Goal: Task Accomplishment & Management: Manage account settings

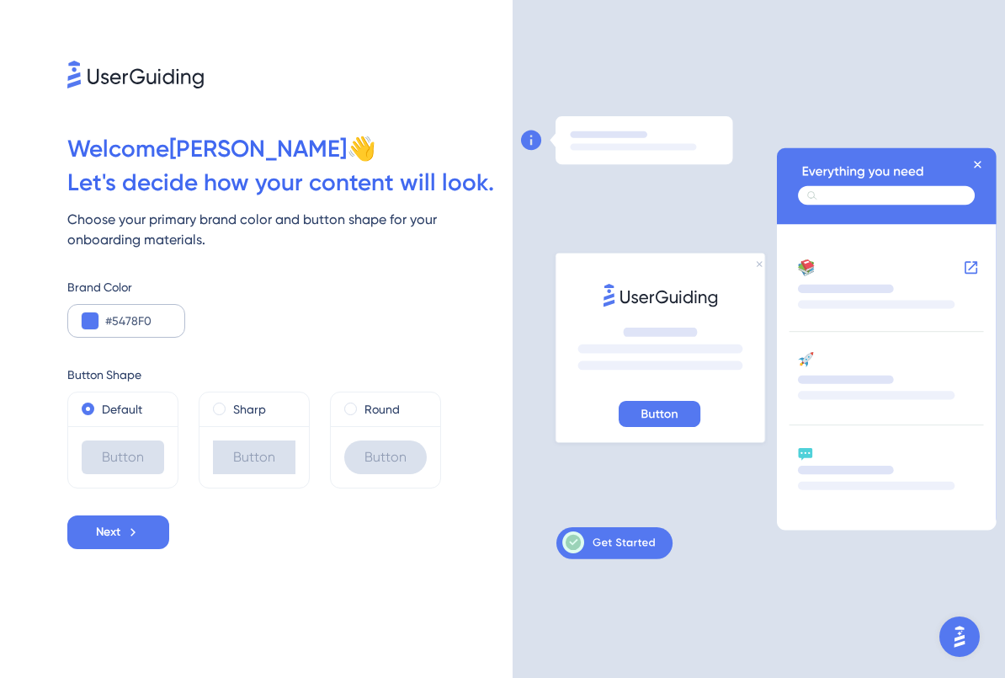
click at [94, 324] on button at bounding box center [90, 320] width 17 height 17
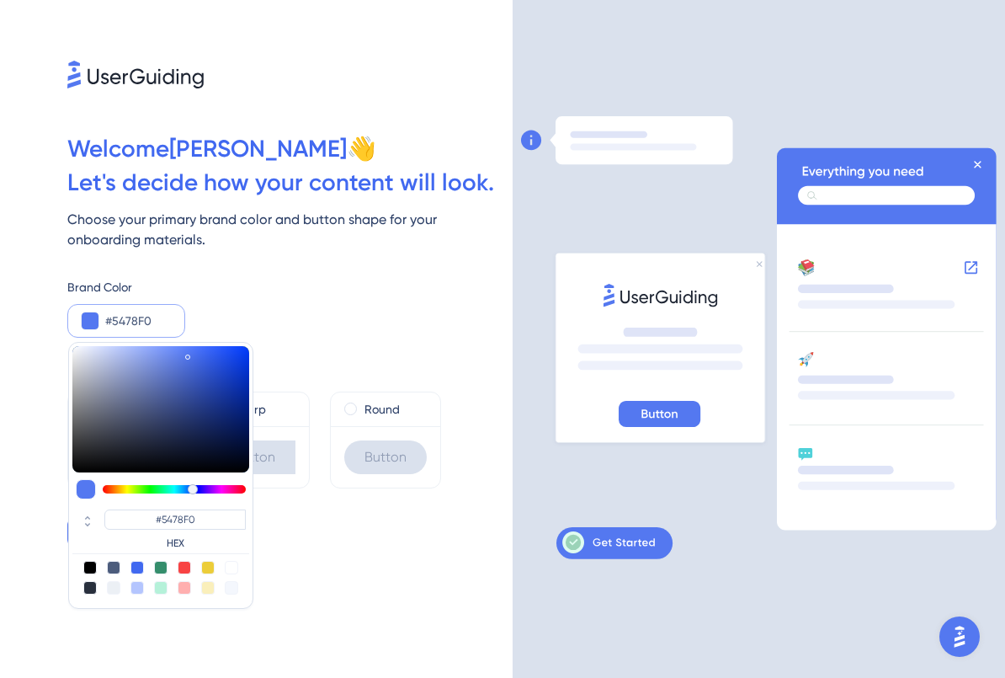
click at [231, 312] on div "Brand Color #5478F0 #5478F0 HEX" at bounding box center [289, 307] width 445 height 61
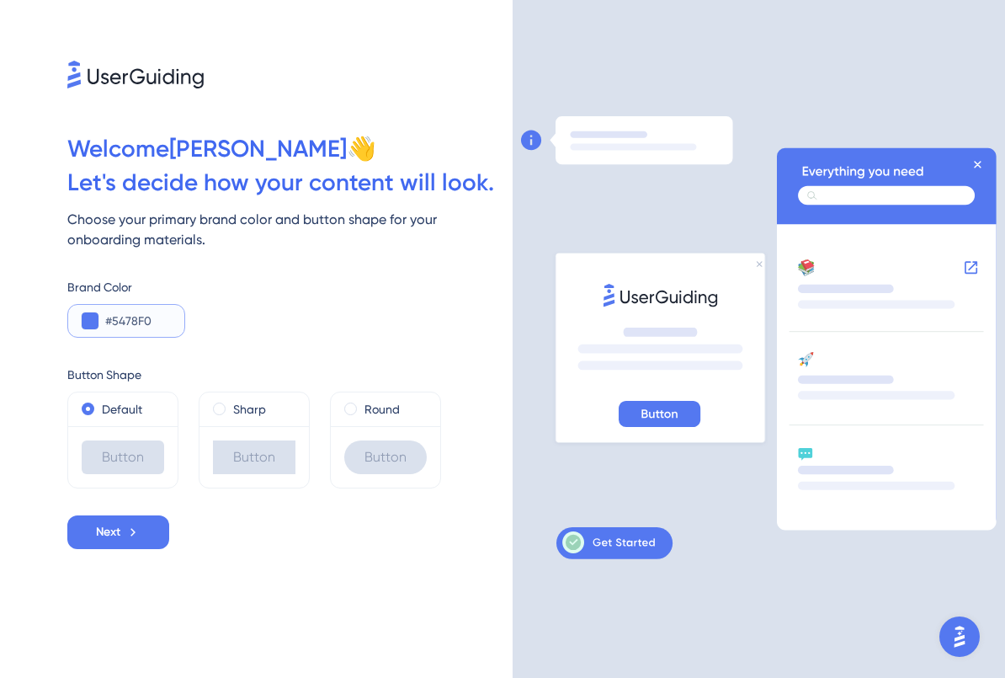
click at [153, 315] on input "#5478F0" at bounding box center [138, 321] width 66 height 20
click at [101, 320] on div "#5478F0" at bounding box center [126, 321] width 118 height 34
click at [88, 322] on button at bounding box center [90, 320] width 17 height 17
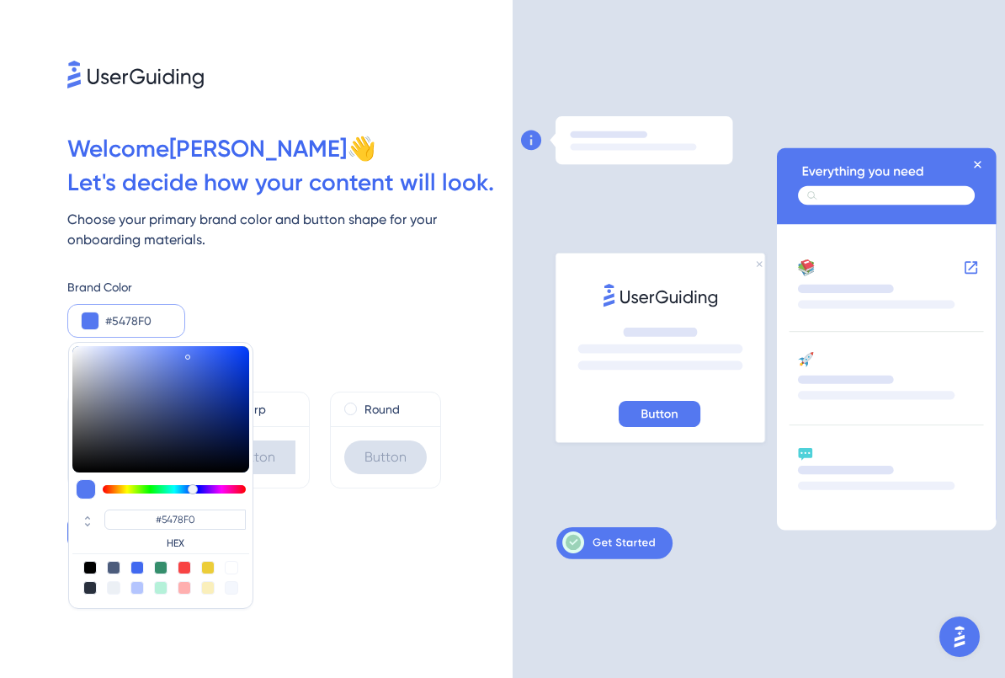
click at [362, 287] on div "Brand Color" at bounding box center [289, 287] width 445 height 20
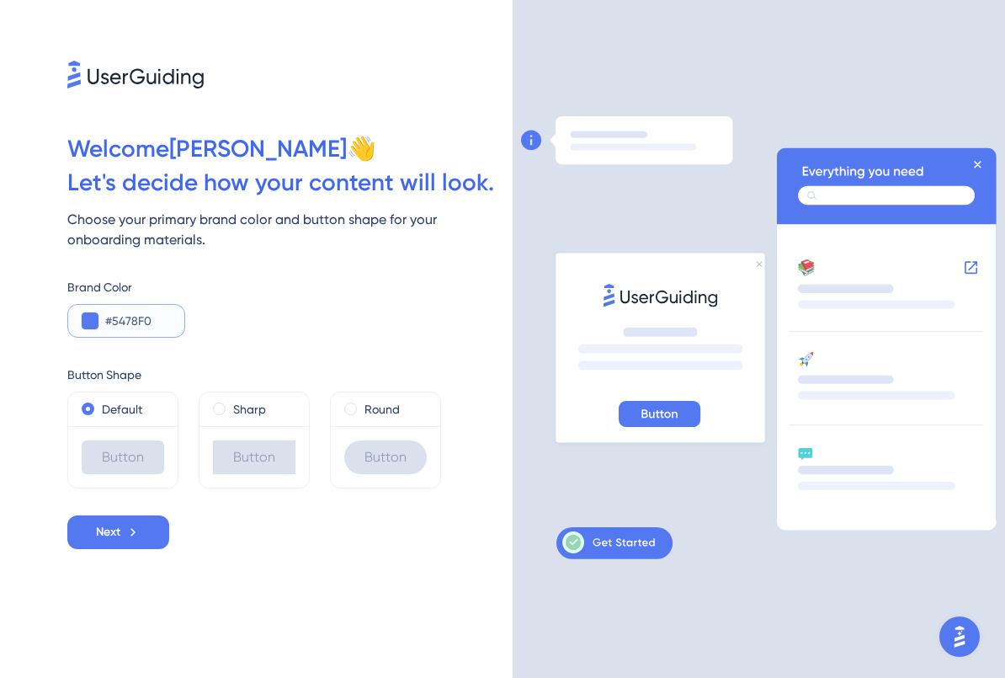
click at [119, 319] on input "#5478F0" at bounding box center [138, 321] width 66 height 20
click at [120, 319] on input "#5478F0" at bounding box center [138, 321] width 66 height 20
paste input "F36012"
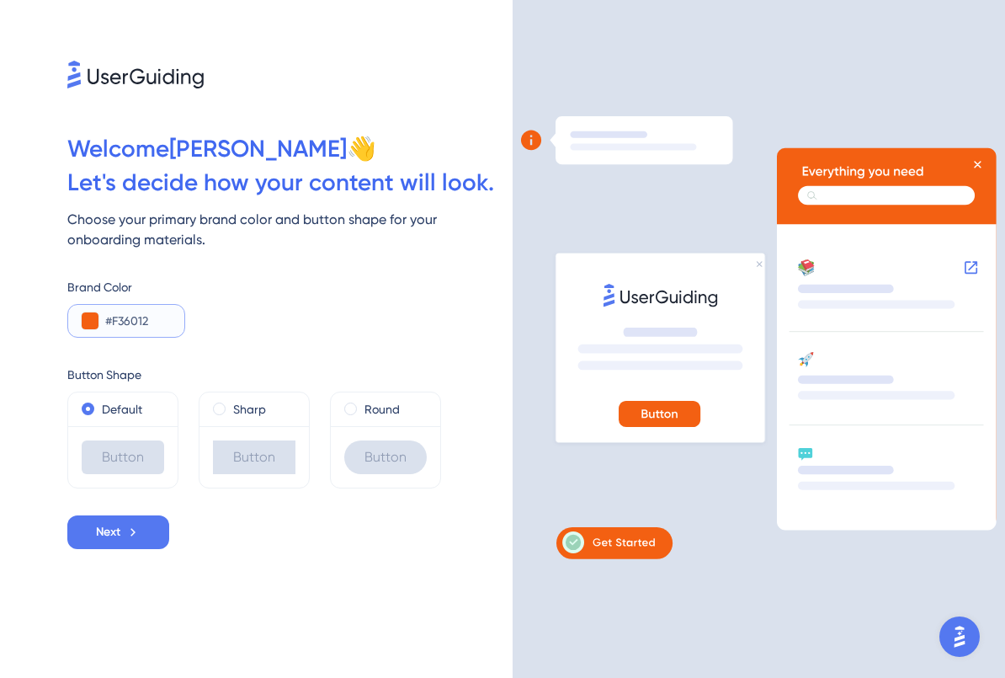
type input "#F36012"
click at [273, 335] on div "Brand Color #F36012" at bounding box center [289, 307] width 445 height 61
click at [243, 416] on label "Sharp" at bounding box center [249, 409] width 33 height 20
click at [367, 415] on label "Round" at bounding box center [382, 409] width 35 height 20
click at [237, 409] on label "Sharp" at bounding box center [249, 409] width 33 height 20
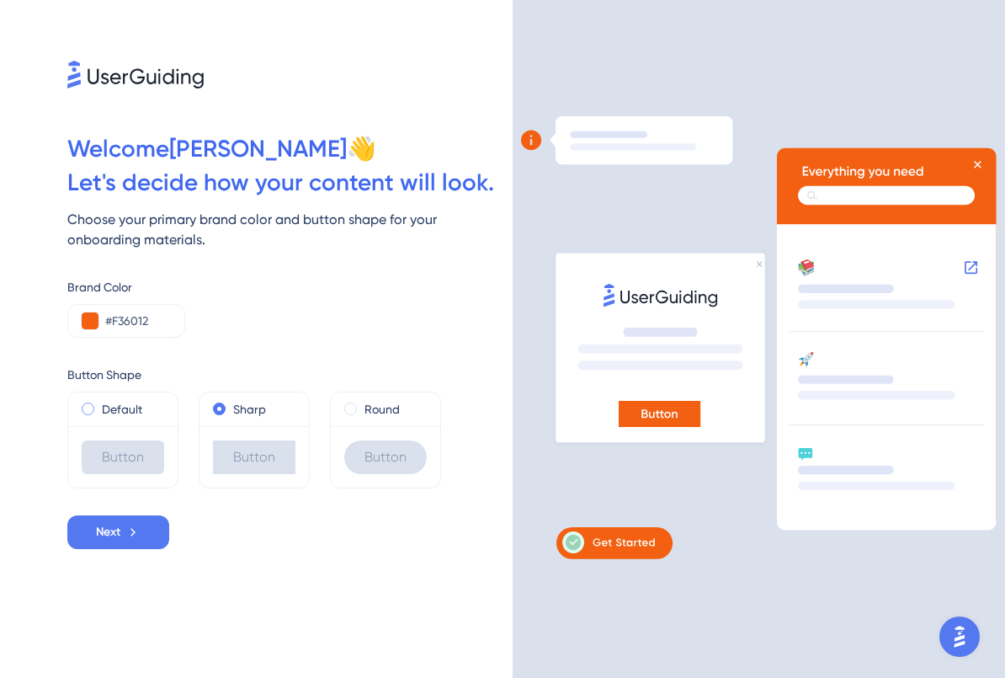
click at [162, 407] on div "Default" at bounding box center [123, 409] width 83 height 20
click at [355, 416] on div "Round" at bounding box center [385, 409] width 83 height 20
click at [126, 403] on label "Default" at bounding box center [122, 409] width 40 height 20
click at [116, 525] on span "Next" at bounding box center [108, 532] width 24 height 20
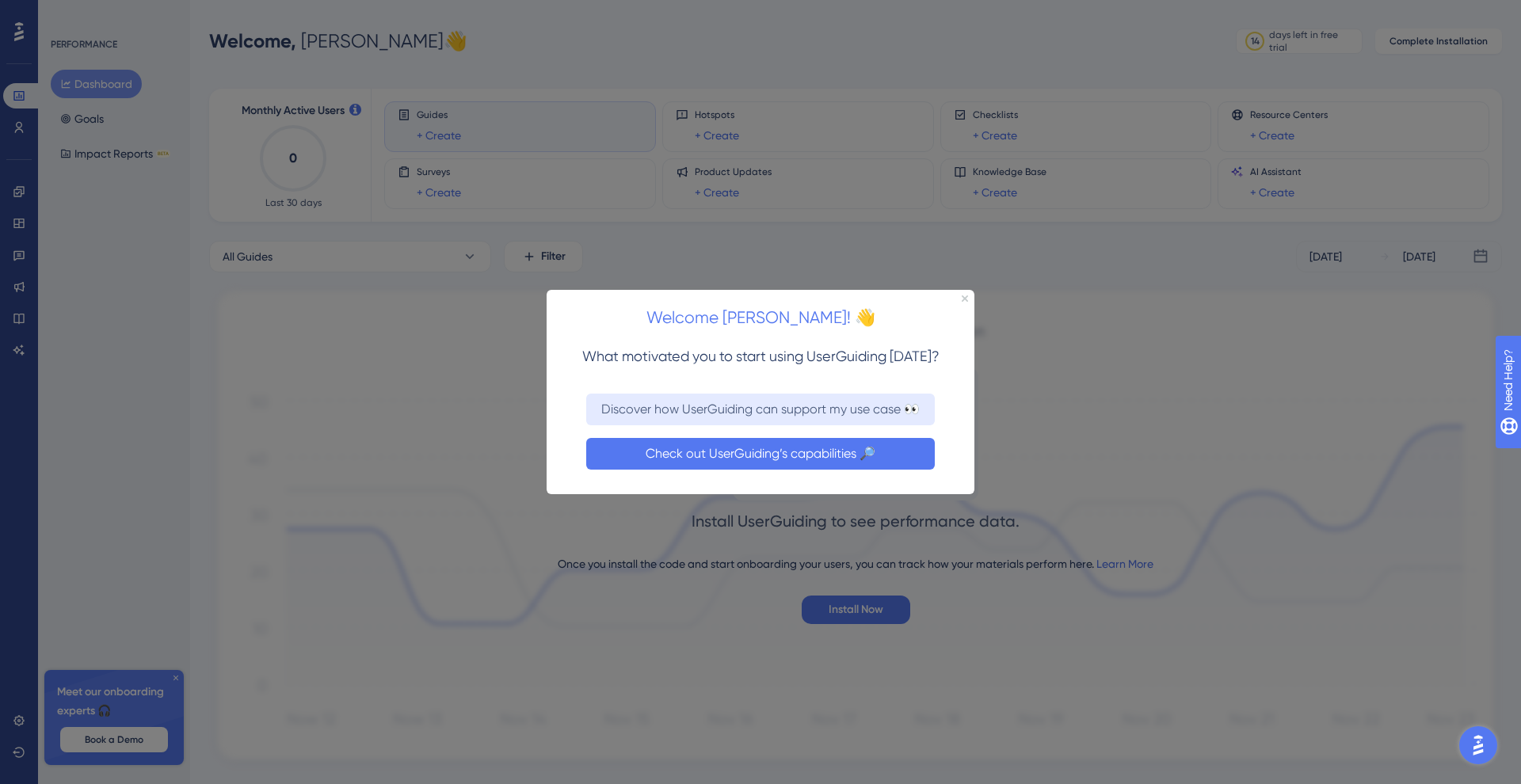
click at [866, 440] on button "Check out UserGuiding’s capabilities 🔎" at bounding box center [760, 454] width 349 height 32
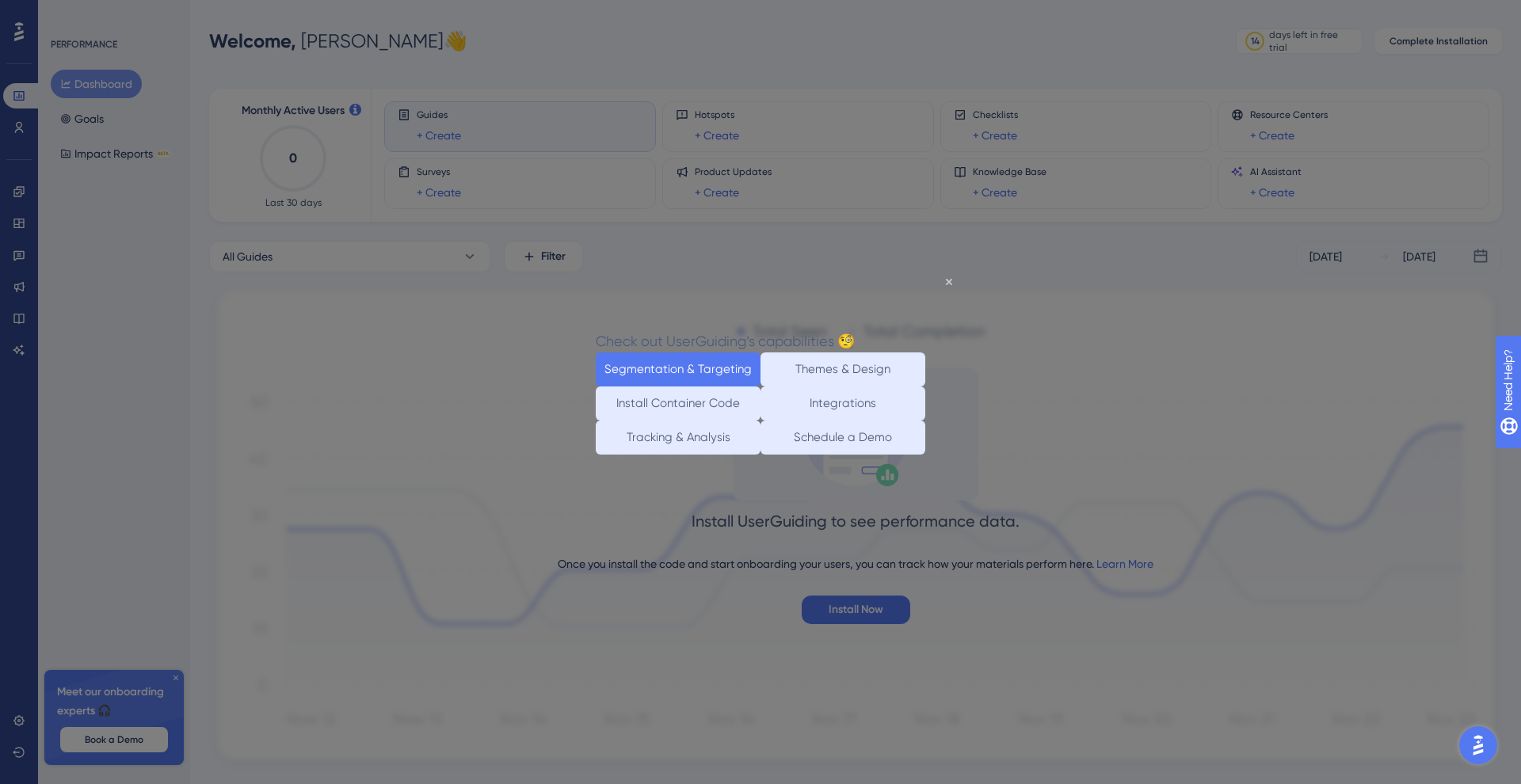
click at [730, 368] on button "Segmentation & Targeting" at bounding box center [677, 369] width 165 height 34
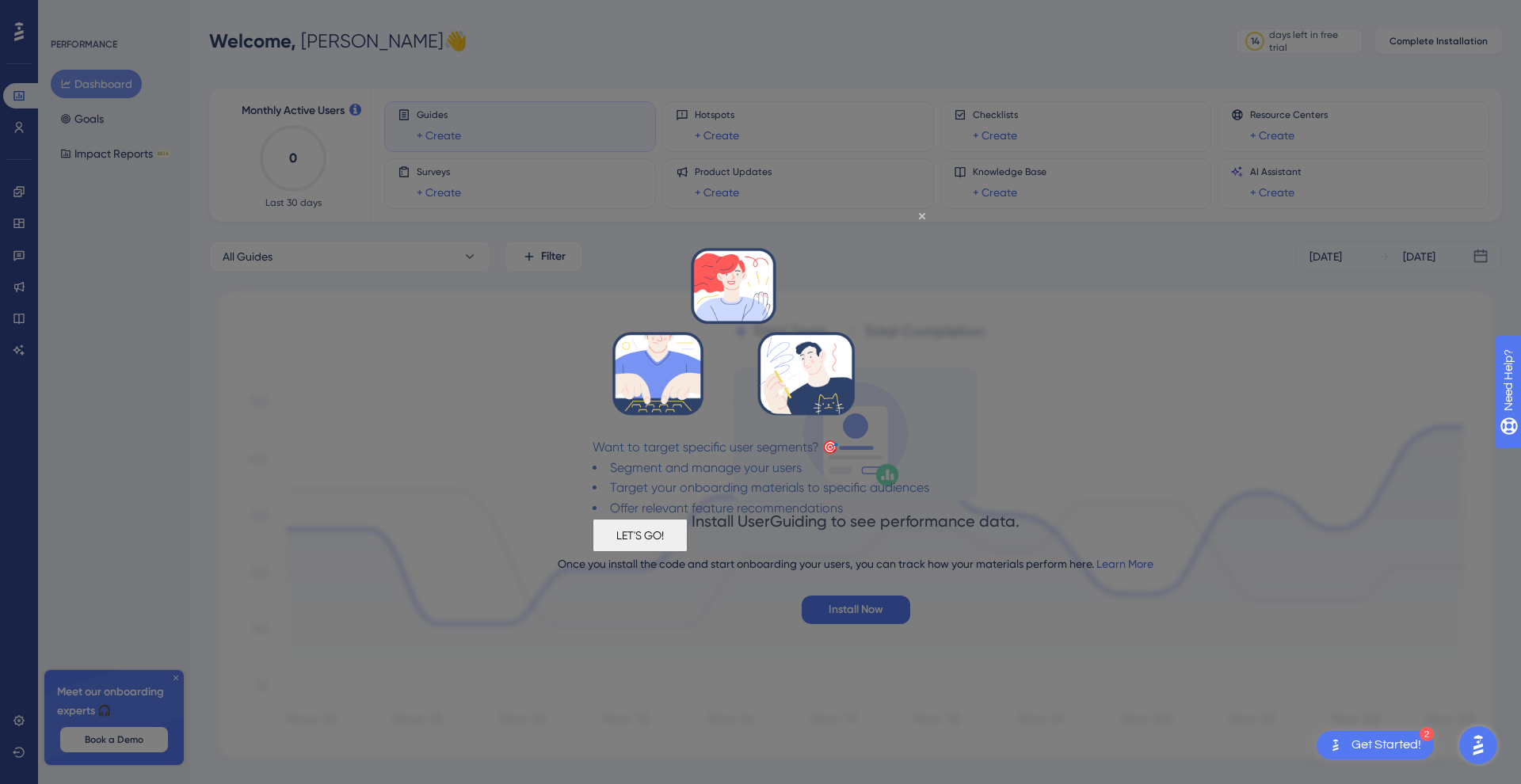
click at [688, 536] on button "LET'S GO!" at bounding box center [640, 534] width 95 height 33
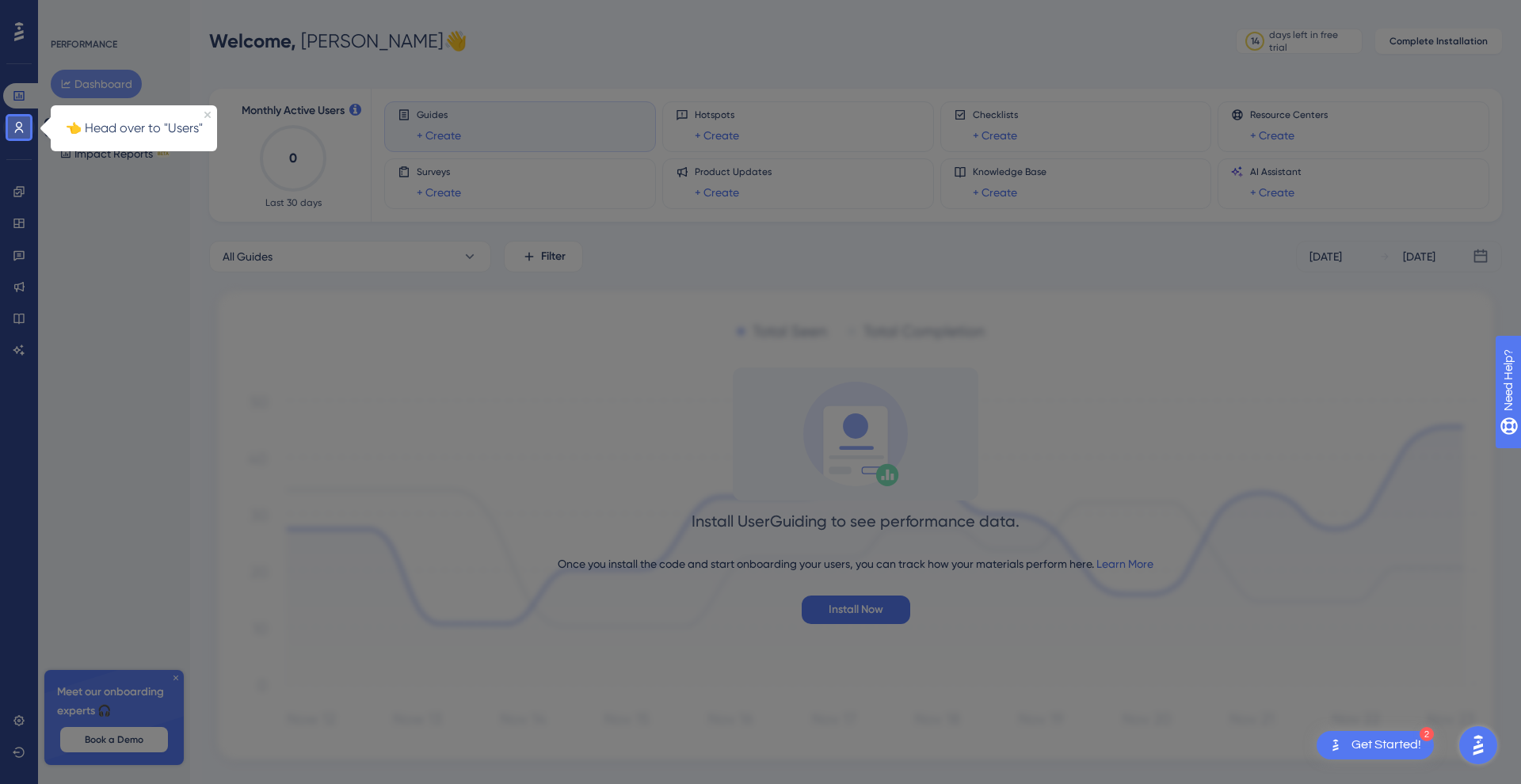
click at [16, 118] on link at bounding box center [19, 127] width 32 height 25
click at [12, 124] on icon at bounding box center [18, 127] width 12 height 12
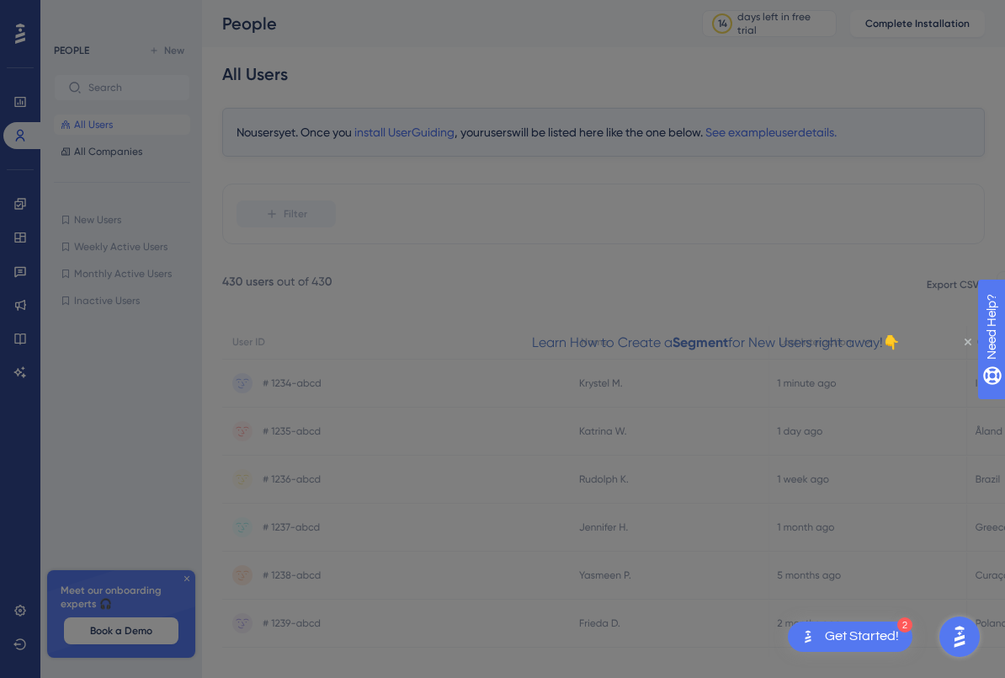
click at [967, 340] on icon "Close Preview" at bounding box center [968, 342] width 7 height 7
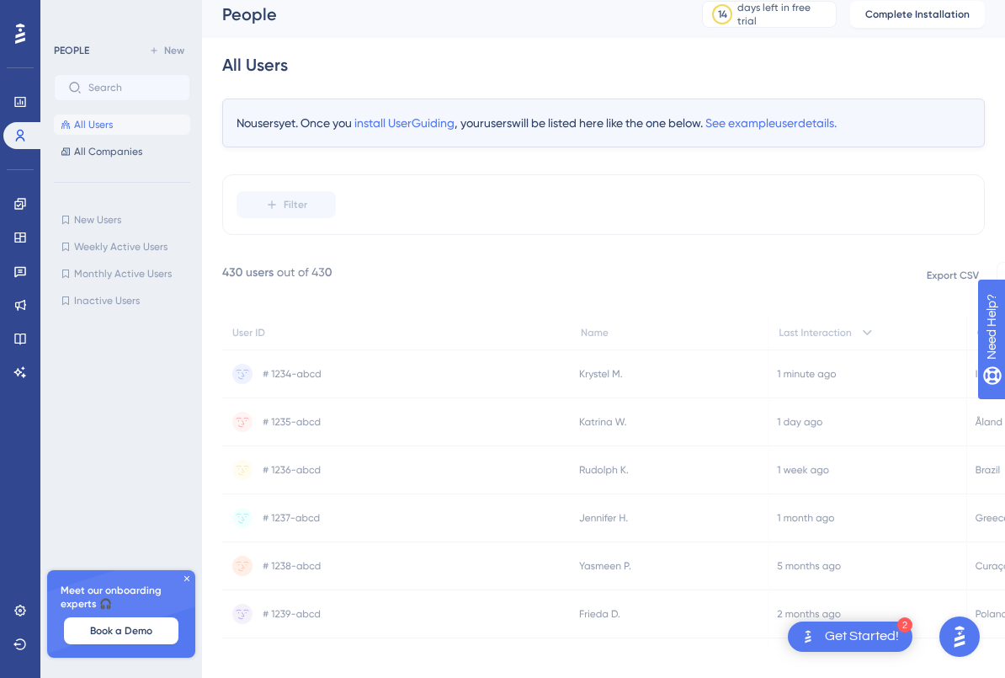
click at [20, 83] on div "Performance Users" at bounding box center [20, 98] width 34 height 102
click at [16, 97] on icon at bounding box center [19, 102] width 11 height 10
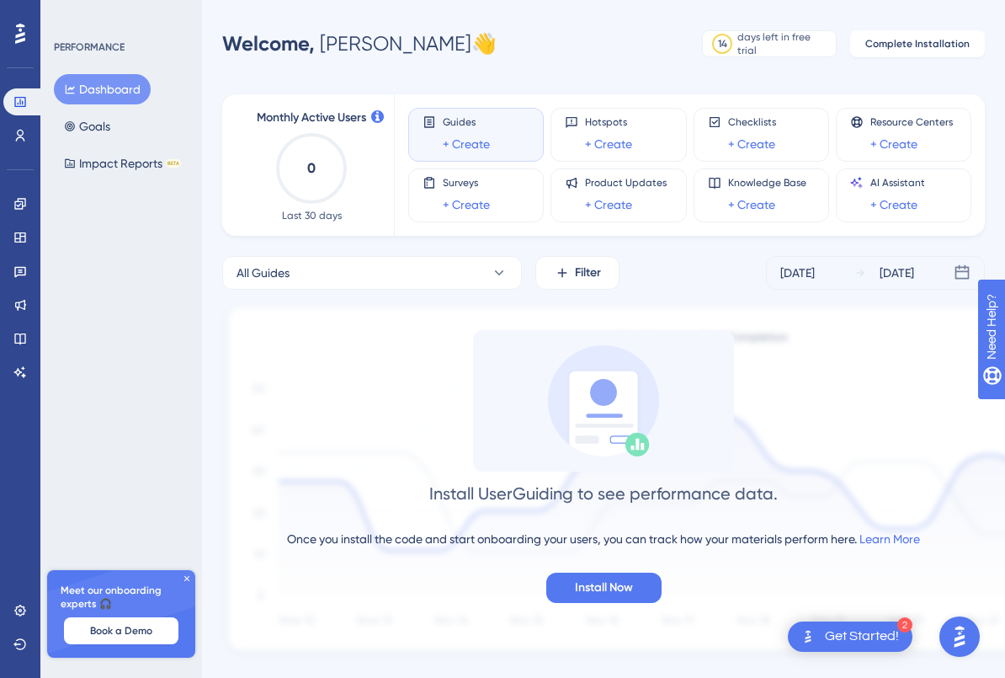
click at [23, 38] on icon at bounding box center [20, 34] width 10 height 20
